Goal: Information Seeking & Learning: Learn about a topic

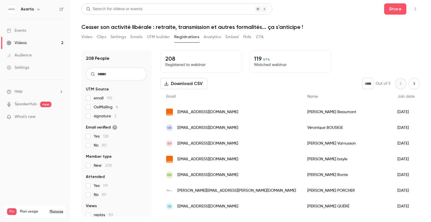
click at [38, 23] on ul "Events Videos 2 Audience Settings" at bounding box center [35, 49] width 70 height 61
click at [21, 28] on div "Events" at bounding box center [16, 31] width 19 height 6
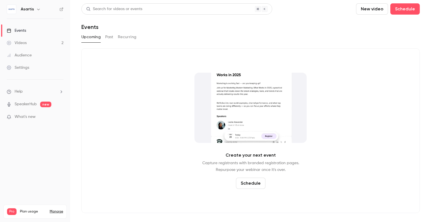
click at [109, 40] on button "Past" at bounding box center [109, 37] width 8 height 9
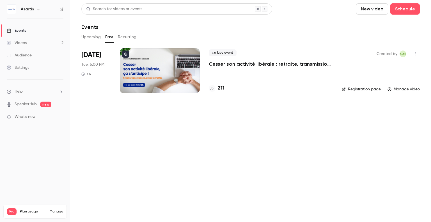
click at [227, 61] on p "Cesser son activité libérale : retraite, transmission et autres formalités... ç…" at bounding box center [271, 64] width 124 height 7
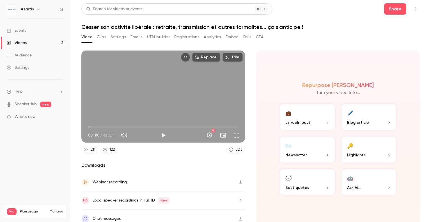
click at [27, 9] on h6 "Asartis" at bounding box center [27, 9] width 13 height 6
click at [33, 14] on div "Asartis" at bounding box center [35, 9] width 57 height 10
click at [33, 8] on div "Asartis" at bounding box center [38, 9] width 34 height 7
click at [26, 10] on h6 "Asartis" at bounding box center [27, 9] width 13 height 6
click at [61, 10] on icon at bounding box center [62, 9] width 4 height 4
